Goal: Information Seeking & Learning: Understand process/instructions

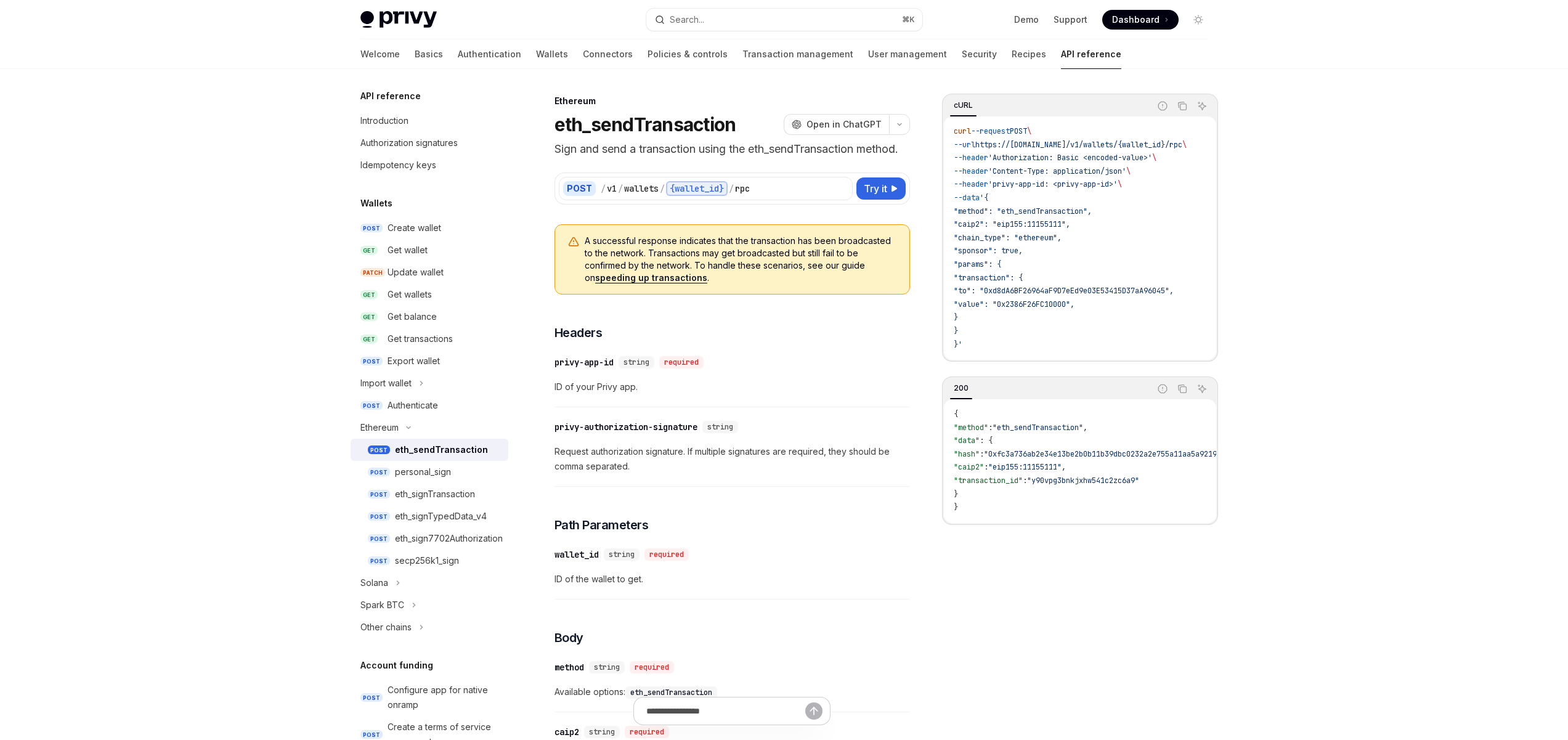
click at [672, 130] on h1 "eth_sendTransaction" at bounding box center [645, 124] width 182 height 22
click at [421, 144] on div "Authorization signatures" at bounding box center [409, 142] width 97 height 15
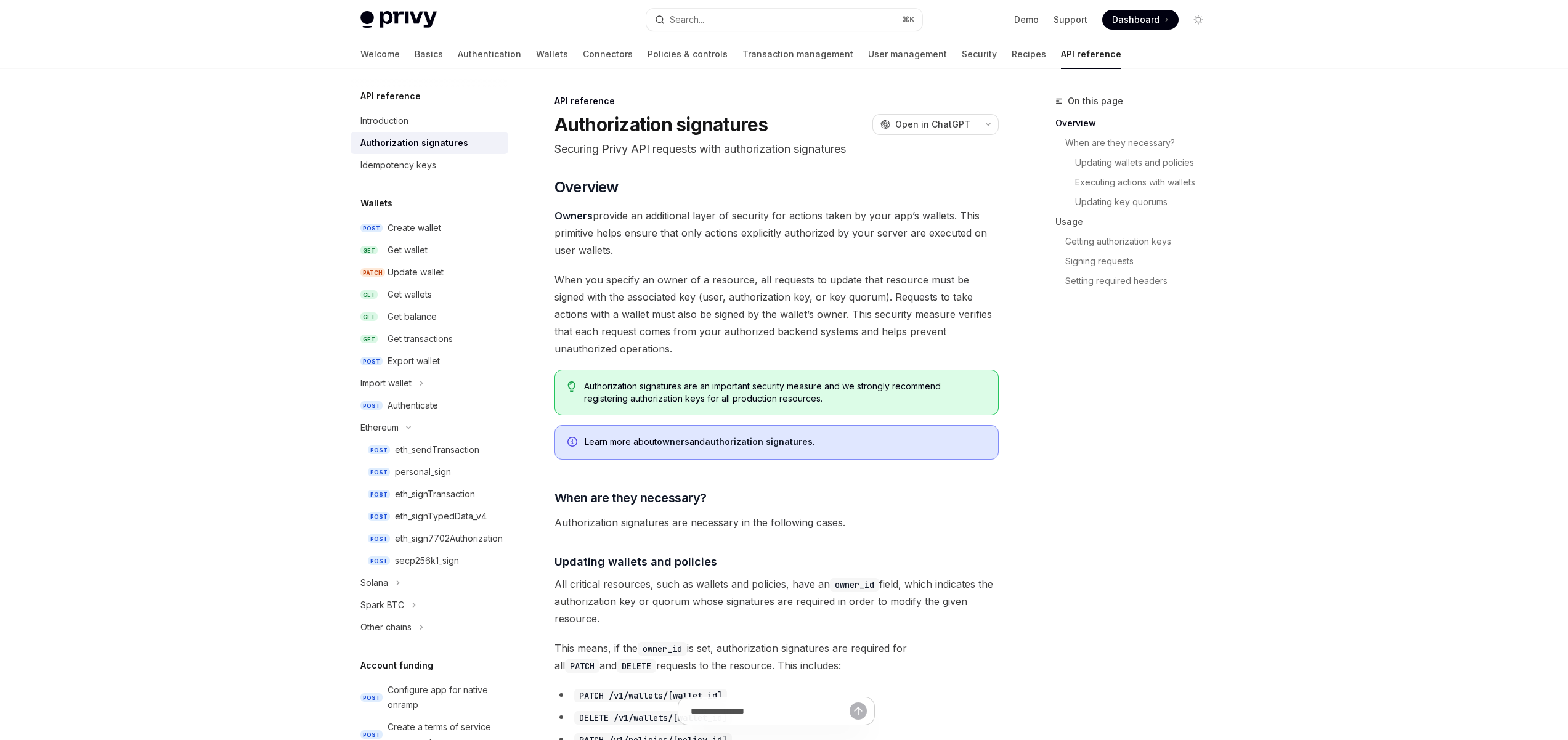
drag, startPoint x: 703, startPoint y: 153, endPoint x: 792, endPoint y: 184, distance: 94.2
click at [687, 153] on p "Securing Privy API requests with authorization signatures" at bounding box center [776, 149] width 444 height 17
click at [835, 194] on h2 "​ Overview" at bounding box center [776, 187] width 444 height 20
click at [444, 494] on div "eth_signTransaction" at bounding box center [434, 493] width 80 height 15
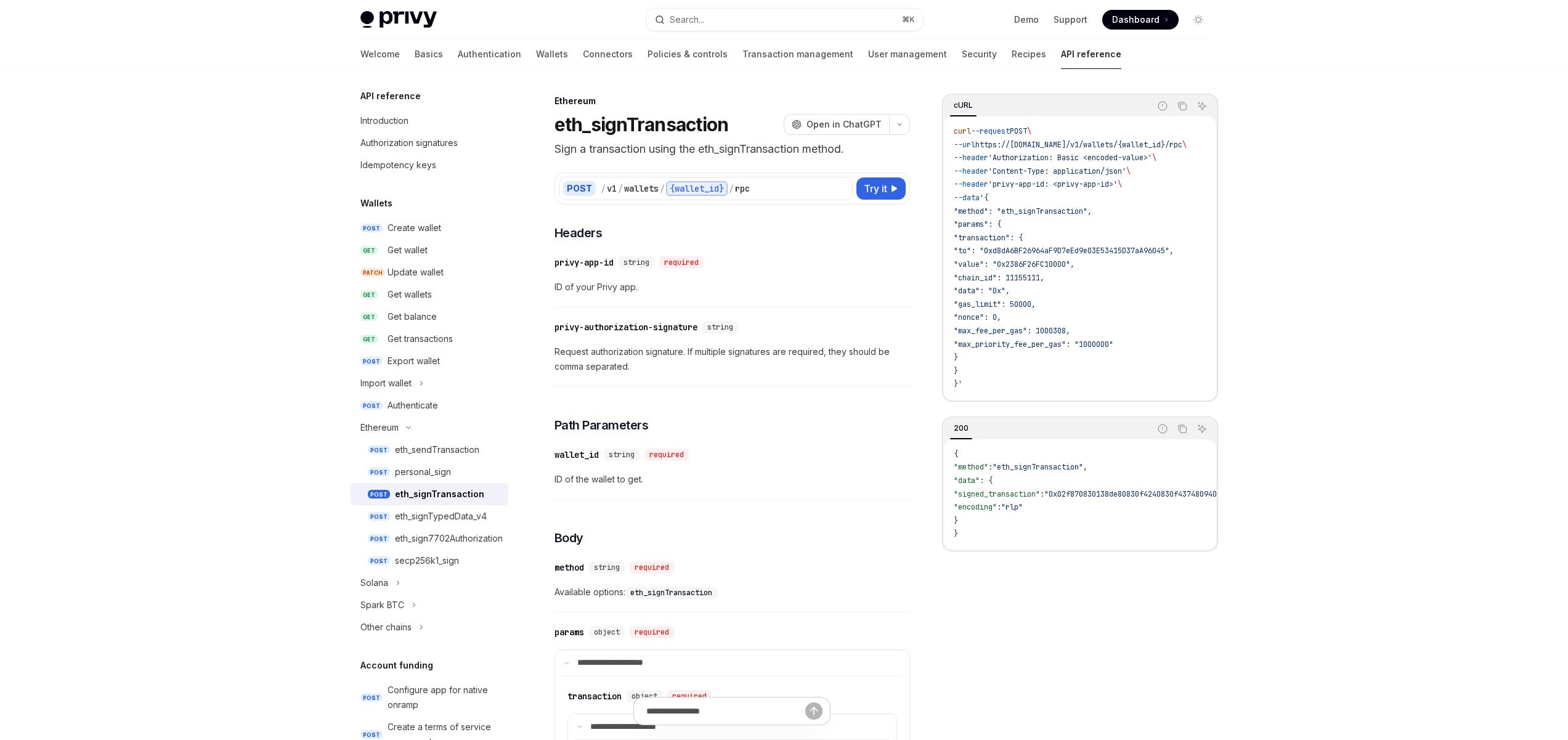
click at [1042, 153] on code "curl --request POST \ --url https://[DOMAIN_NAME]/v1/wallets/{wallet_id}/rpc \ …" at bounding box center [1085, 258] width 263 height 266
click at [1024, 160] on span "'Authorization: Basic <encoded-value>'" at bounding box center [1070, 157] width 164 height 9
drag, startPoint x: 1164, startPoint y: 160, endPoint x: 1093, endPoint y: 155, distance: 71.2
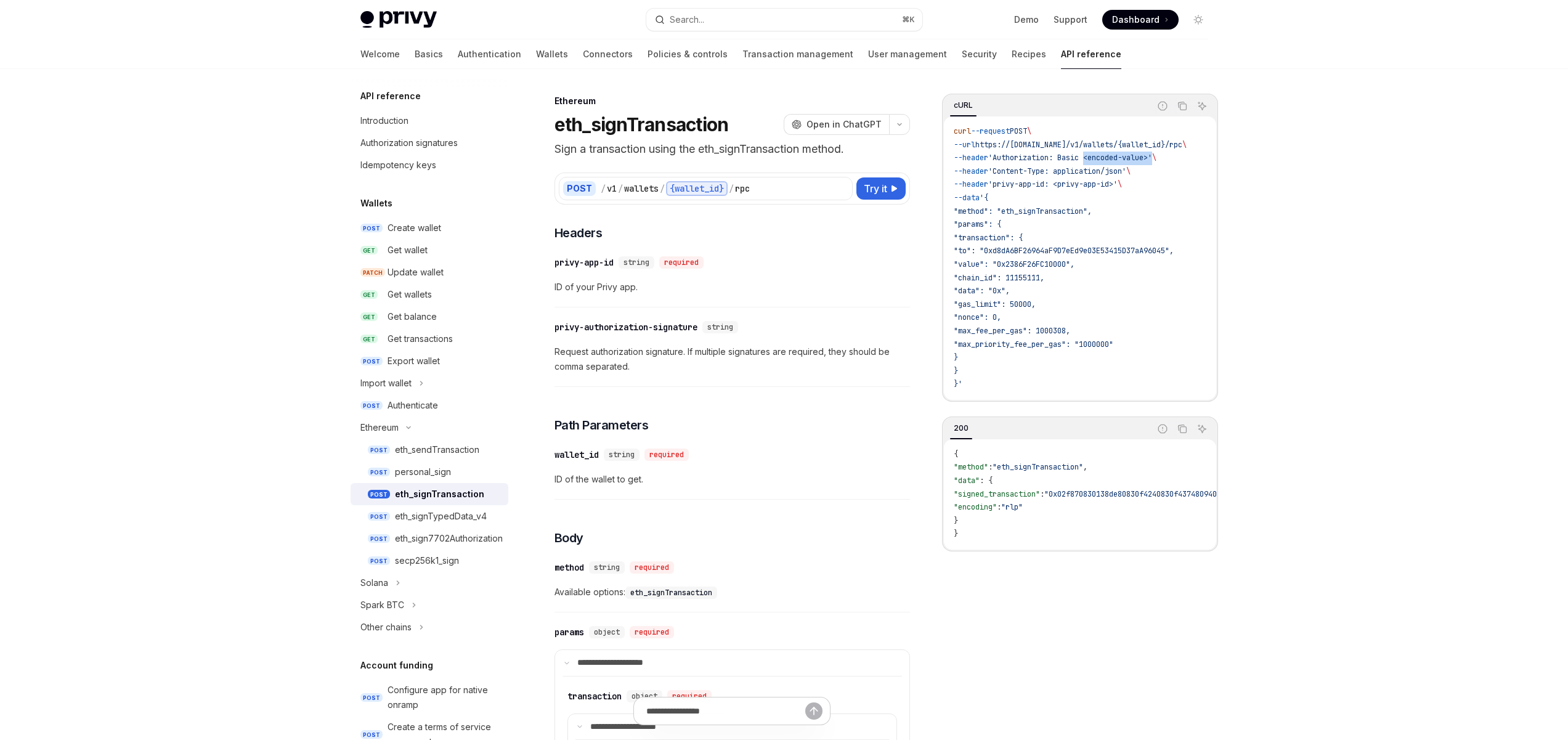
click at [1093, 155] on span "'Authorization: Basic <encoded-value>'" at bounding box center [1070, 157] width 164 height 9
click at [1086, 155] on span "'Authorization: Basic <encoded-value>'" at bounding box center [1070, 157] width 164 height 9
click at [1041, 159] on span "'Authorization: Basic <encoded-value>'" at bounding box center [1070, 157] width 164 height 9
drag, startPoint x: 1166, startPoint y: 160, endPoint x: 1101, endPoint y: 157, distance: 65.1
click at [1101, 157] on span "'Authorization: Basic <encoded-value>'" at bounding box center [1070, 157] width 164 height 9
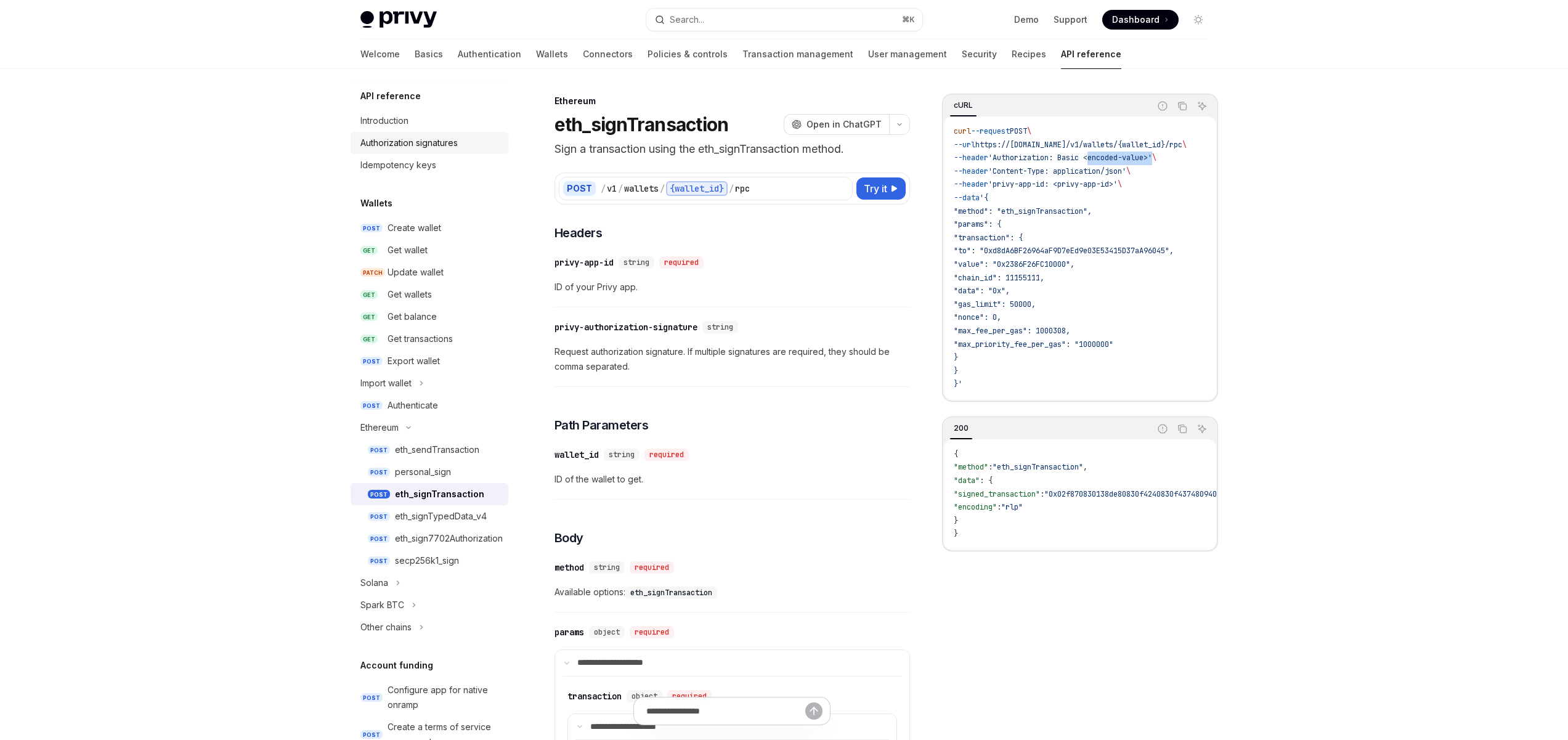
click at [429, 147] on div "Authorization signatures" at bounding box center [409, 142] width 97 height 15
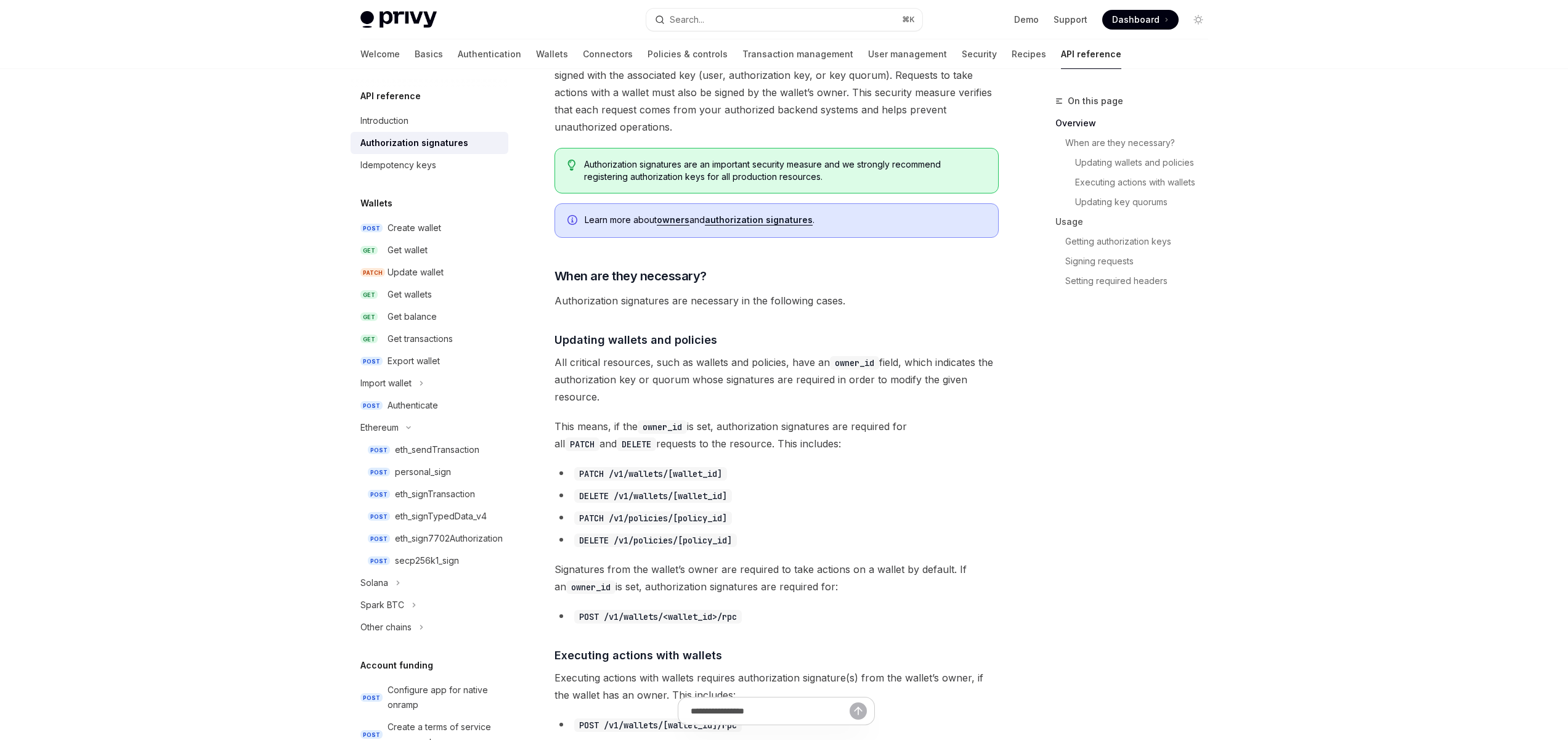
scroll to position [369, 0]
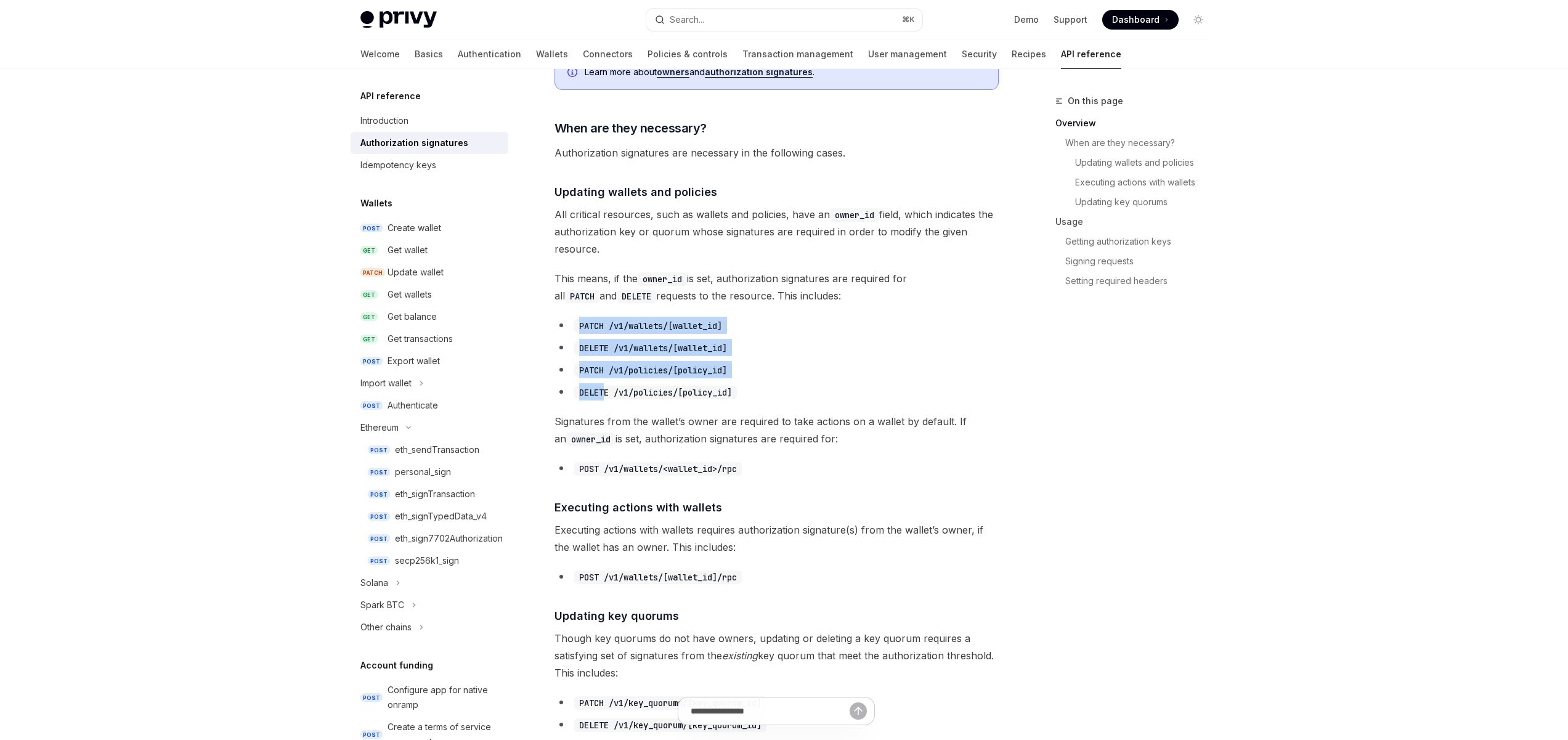
drag, startPoint x: 578, startPoint y: 326, endPoint x: 606, endPoint y: 396, distance: 75.4
click at [606, 396] on ul "PATCH /v1/wallets/[wallet_id] DELETE /v1/wallets/[wallet_id] PATCH /v1/policies…" at bounding box center [776, 358] width 444 height 84
drag, startPoint x: 634, startPoint y: 396, endPoint x: 603, endPoint y: 389, distance: 31.8
click at [633, 396] on code "DELETE /v1/policies/[policy_id]" at bounding box center [656, 392] width 163 height 13
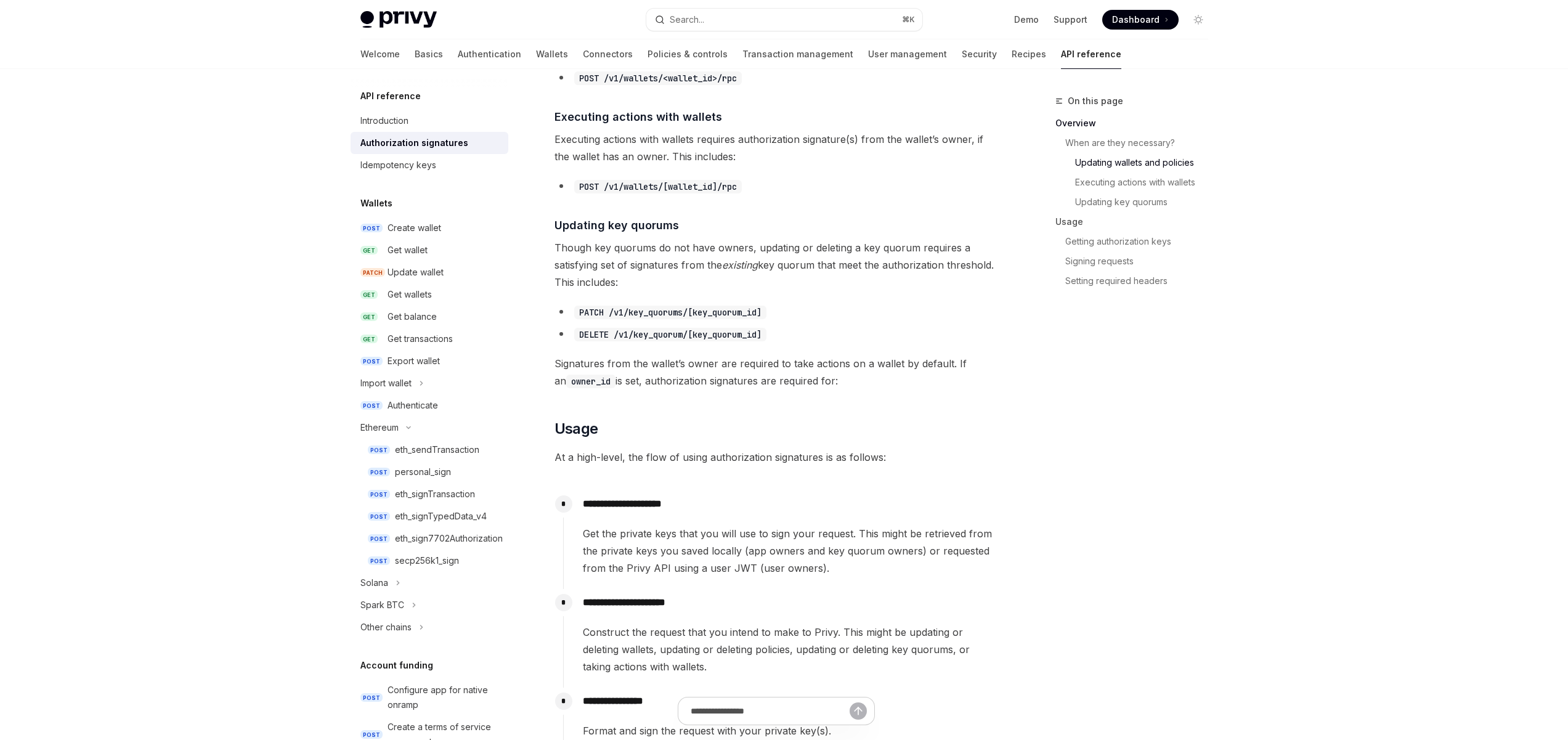
scroll to position [813, 0]
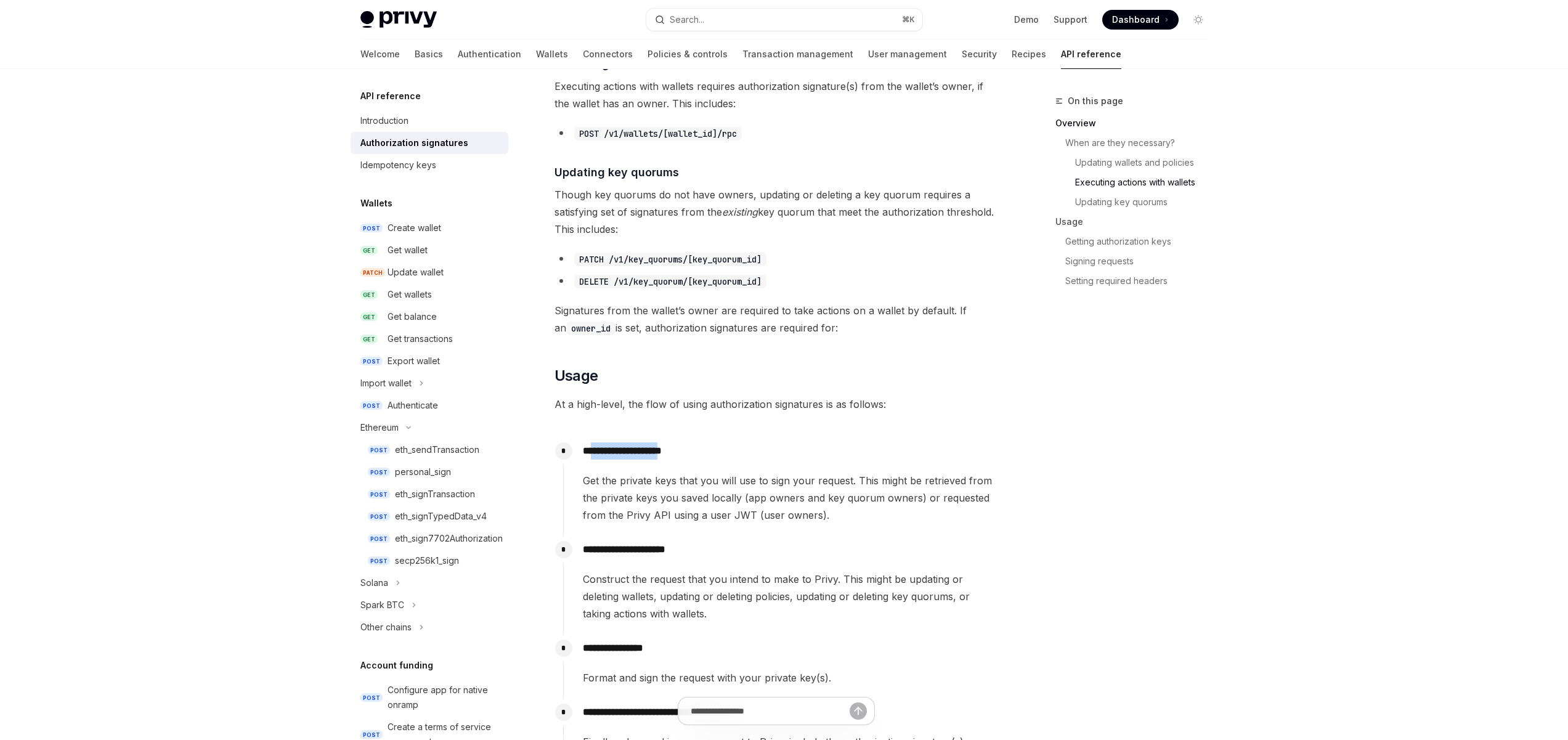
drag, startPoint x: 676, startPoint y: 451, endPoint x: 704, endPoint y: 495, distance: 52.2
click at [595, 450] on p "**********" at bounding box center [790, 451] width 415 height 17
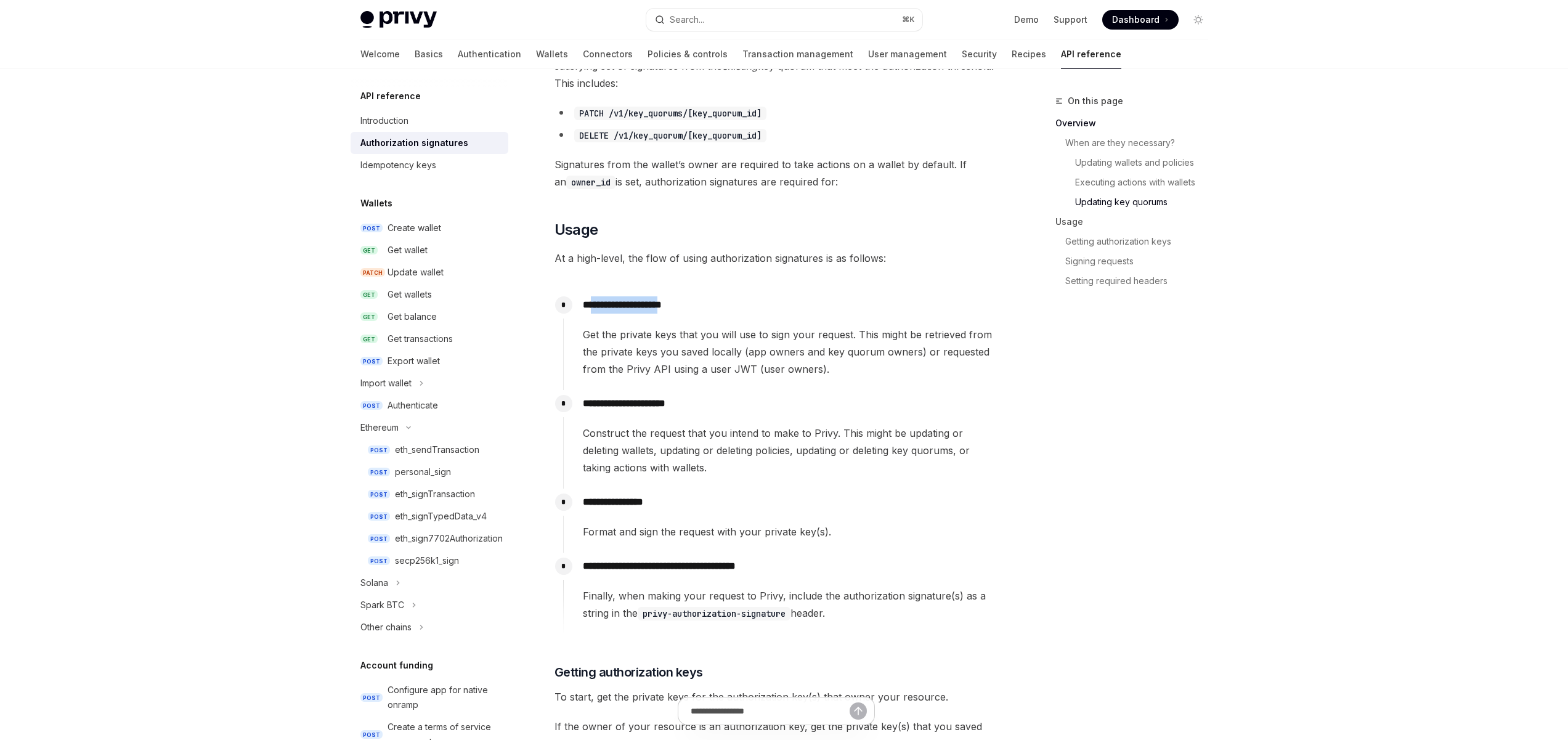
scroll to position [1028, 0]
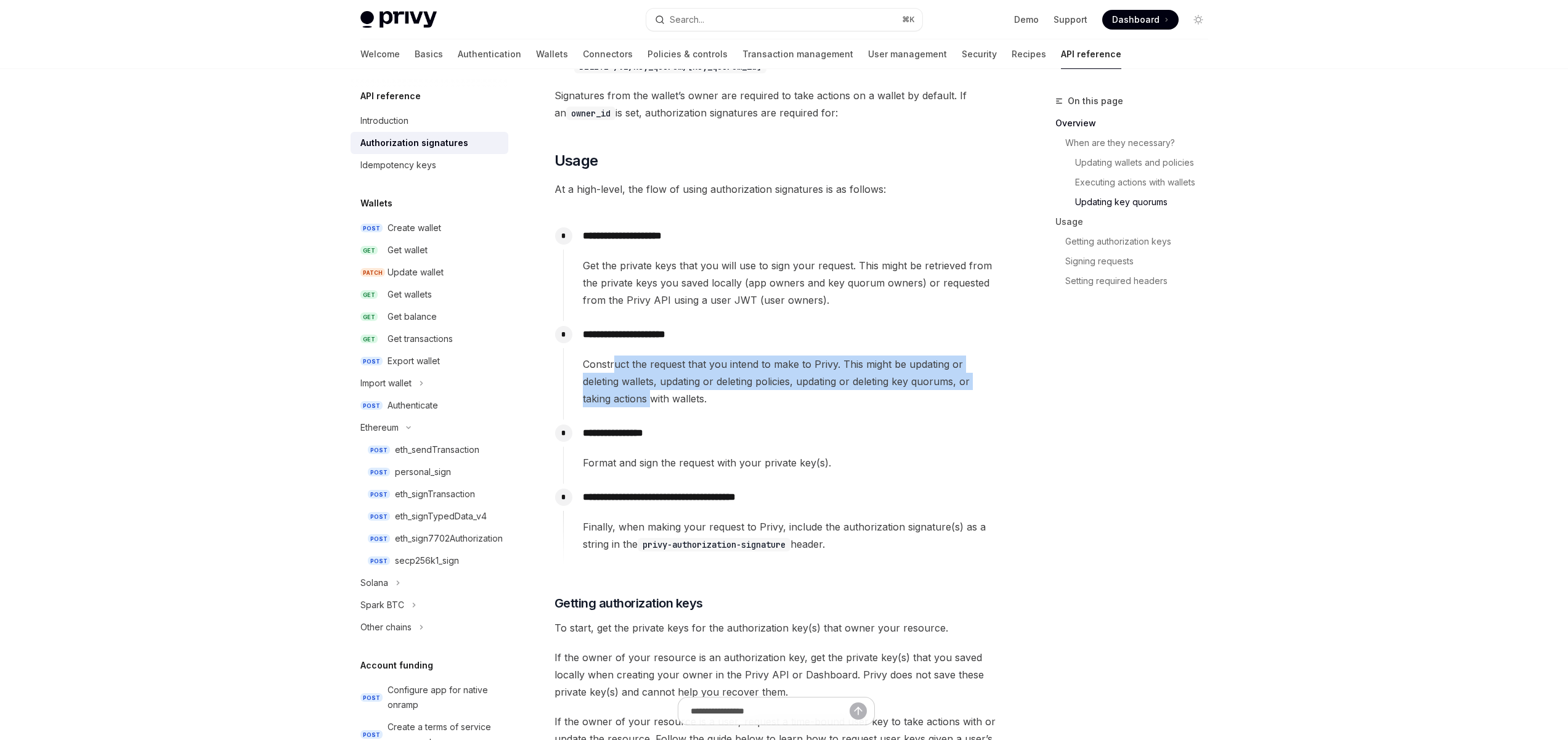
drag, startPoint x: 652, startPoint y: 396, endPoint x: 614, endPoint y: 363, distance: 50.3
click at [614, 363] on span "Construct the request that you intend to make to Privy. This might be updating …" at bounding box center [790, 380] width 415 height 51
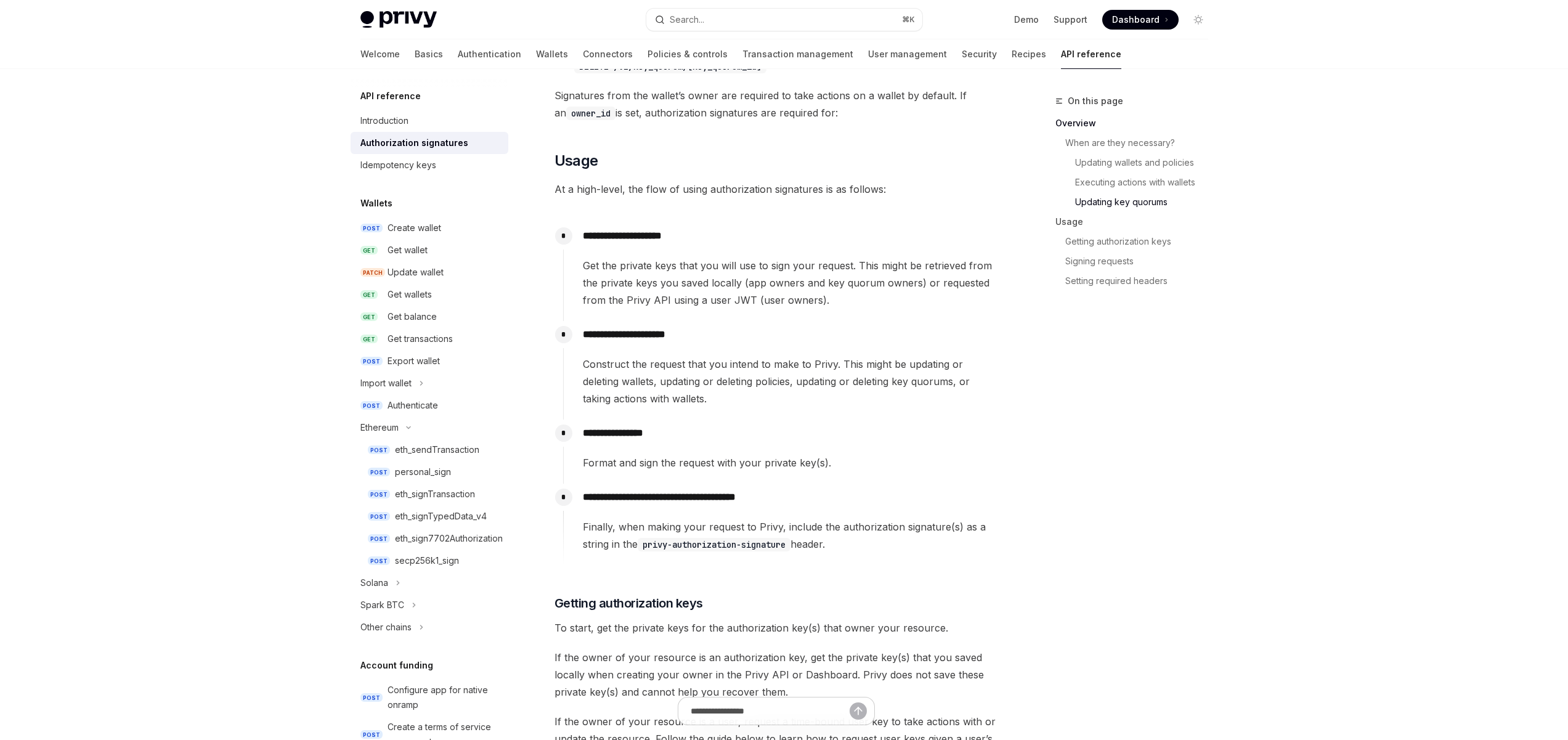
click at [693, 331] on p "**********" at bounding box center [790, 334] width 415 height 17
drag, startPoint x: 701, startPoint y: 364, endPoint x: 743, endPoint y: 365, distance: 42.0
click at [744, 365] on span "Construct the request that you intend to make to Privy. This might be updating …" at bounding box center [790, 380] width 415 height 51
click at [666, 367] on span "Construct the request that you intend to make to Privy. This might be updating …" at bounding box center [790, 380] width 415 height 51
click at [729, 417] on div "**********" at bounding box center [780, 370] width 436 height 99
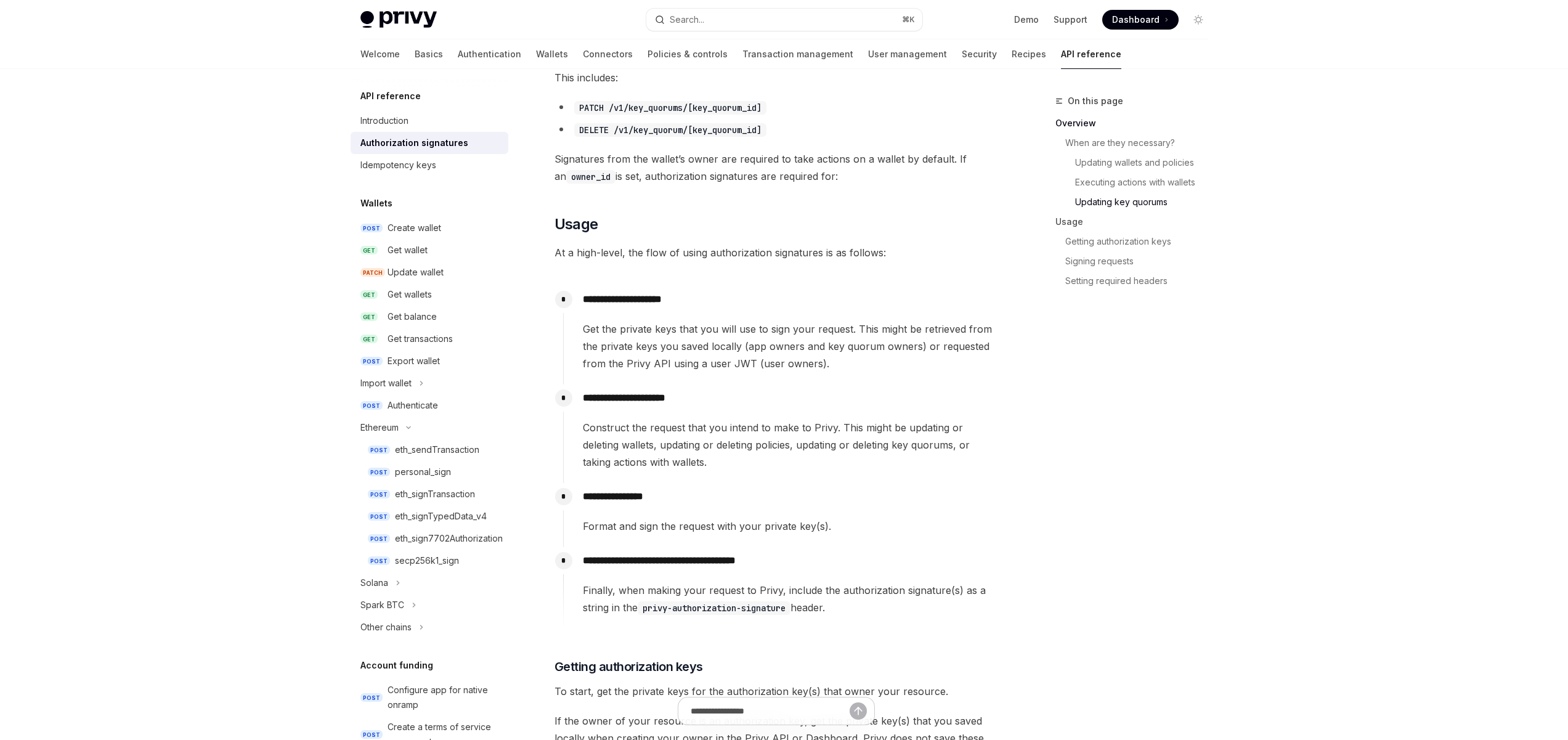
scroll to position [880, 0]
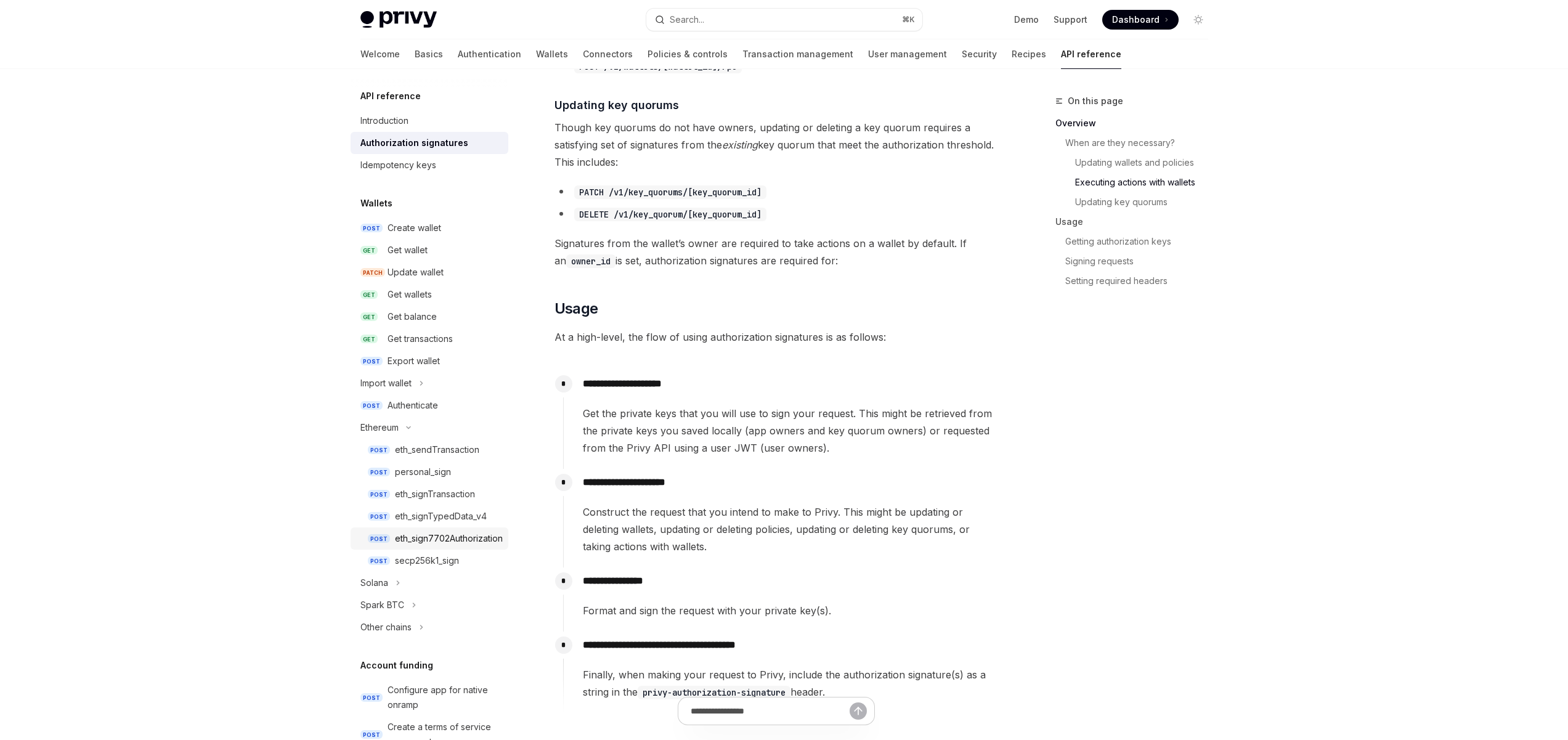
click at [450, 534] on div "eth_sign7702Authorization" at bounding box center [448, 538] width 108 height 15
type textarea "*"
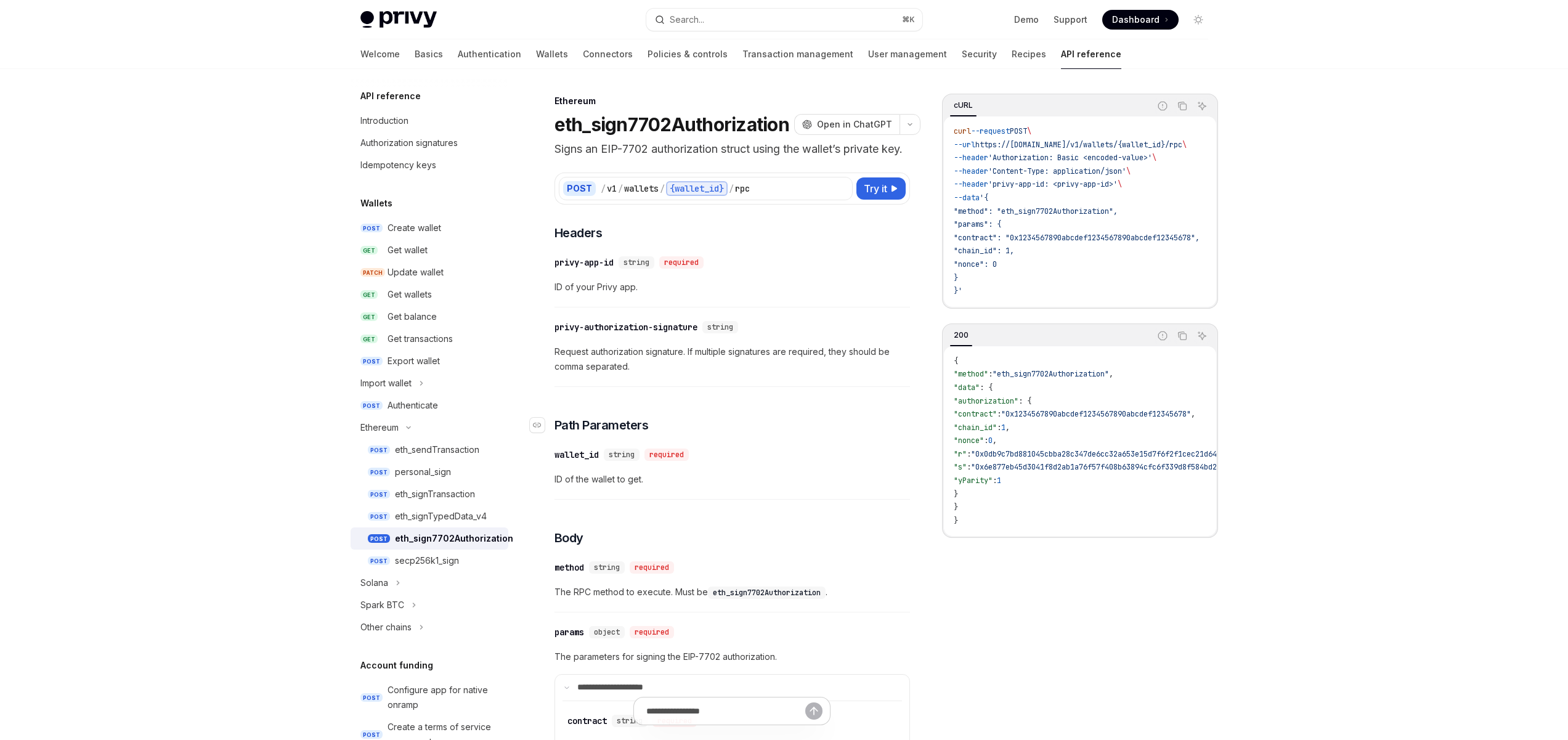
click at [765, 433] on h3 "​ Path Parameters" at bounding box center [731, 425] width 355 height 17
drag, startPoint x: 1166, startPoint y: 157, endPoint x: 1101, endPoint y: 158, distance: 65.0
click at [1101, 158] on span "'Authorization: Basic <encoded-value>'" at bounding box center [1070, 157] width 164 height 9
click at [845, 325] on div "**********" at bounding box center [731, 738] width 355 height 1027
click at [702, 414] on div "**********" at bounding box center [731, 738] width 355 height 1027
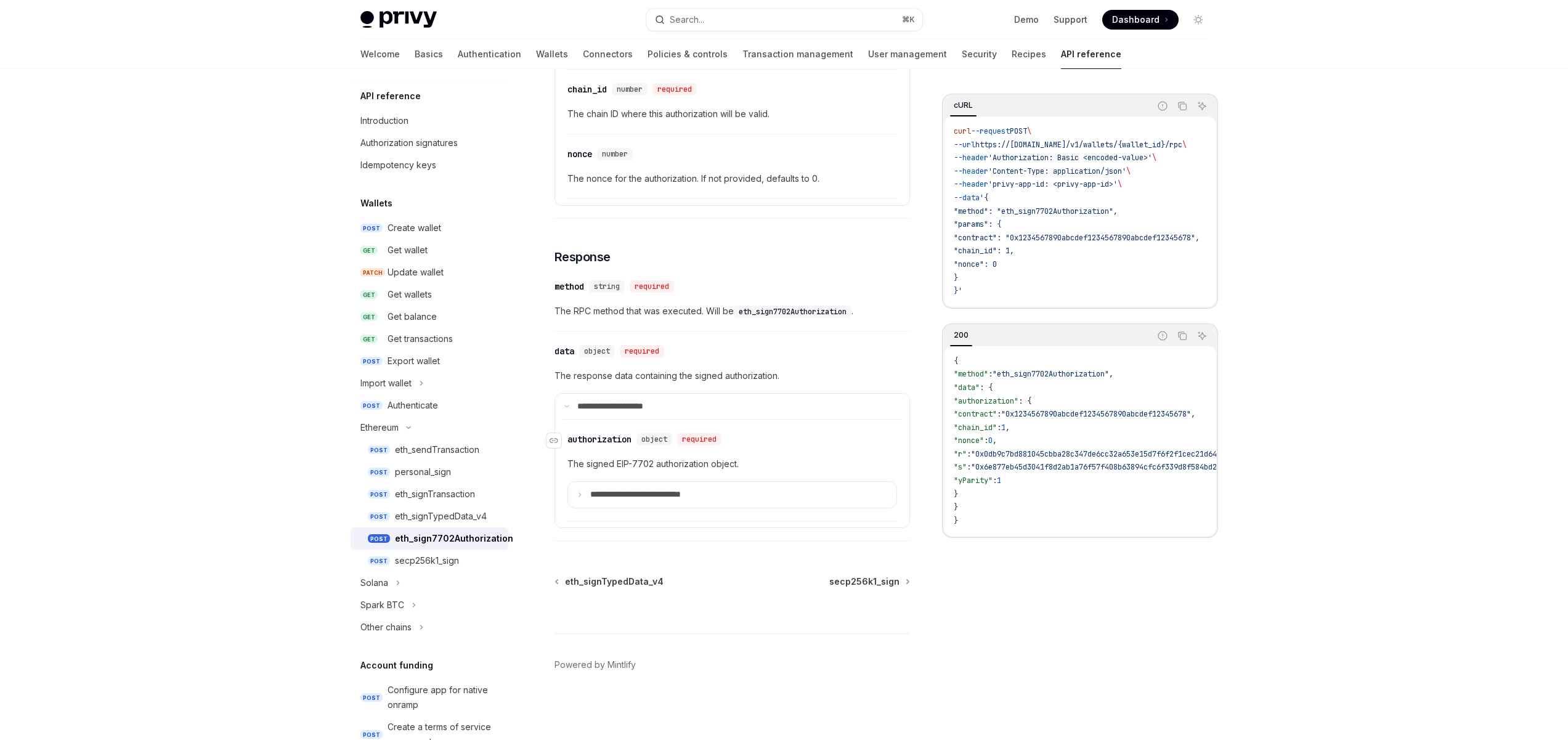
scroll to position [727, 0]
click at [1367, 142] on div "Privy Docs home page Search... ⌘ K Demo Support Dashboard Dashboard Search... N…" at bounding box center [784, 14] width 1568 height 1451
click at [1022, 630] on div "cURL Report incorrect code Copy Ask AI curl --request POST \ --url https://[DOM…" at bounding box center [1079, 416] width 276 height 646
click at [203, 134] on div "Privy Docs home page Search... ⌘ K Demo Support Dashboard Dashboard Search... N…" at bounding box center [784, 14] width 1568 height 1451
